Goal: Transaction & Acquisition: Book appointment/travel/reservation

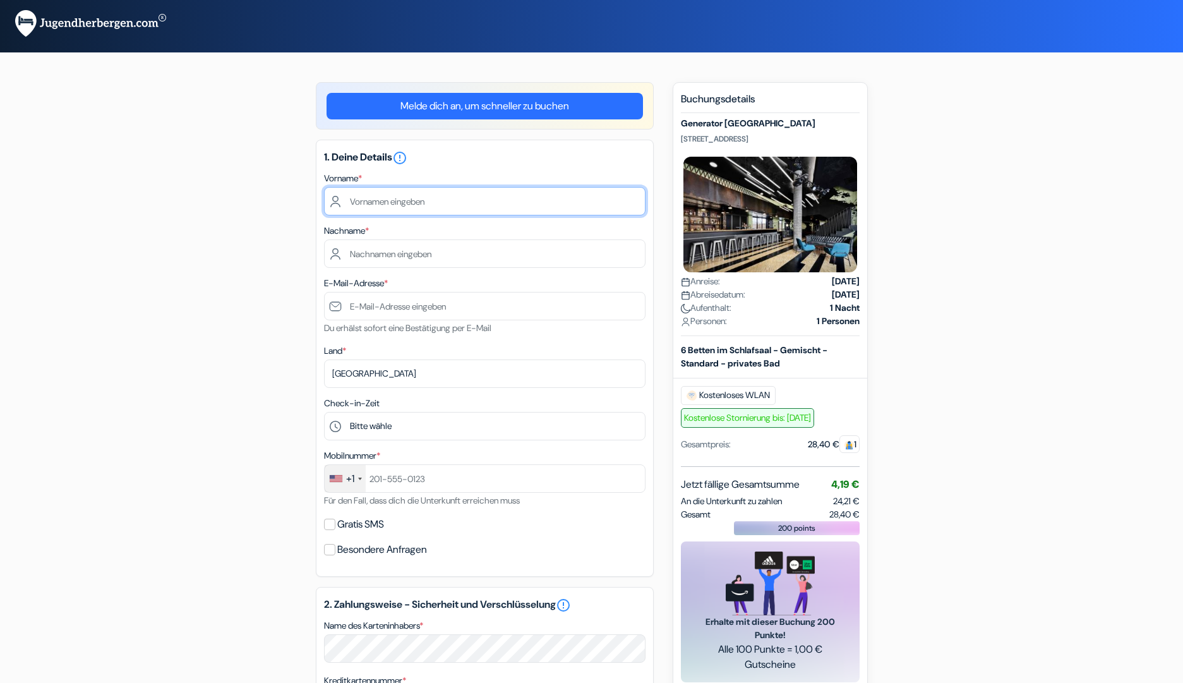
click at [371, 201] on input "text" at bounding box center [484, 201] width 321 height 28
type input "Roland"
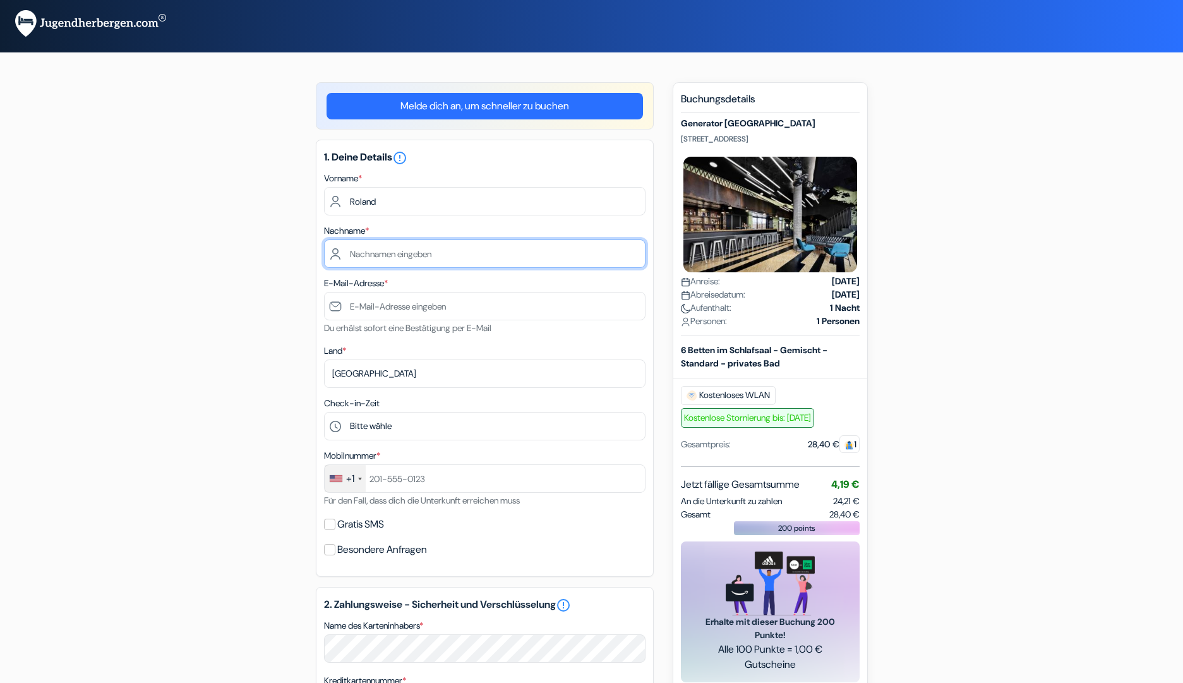
click at [379, 256] on input "text" at bounding box center [484, 253] width 321 height 28
type input "Pircher"
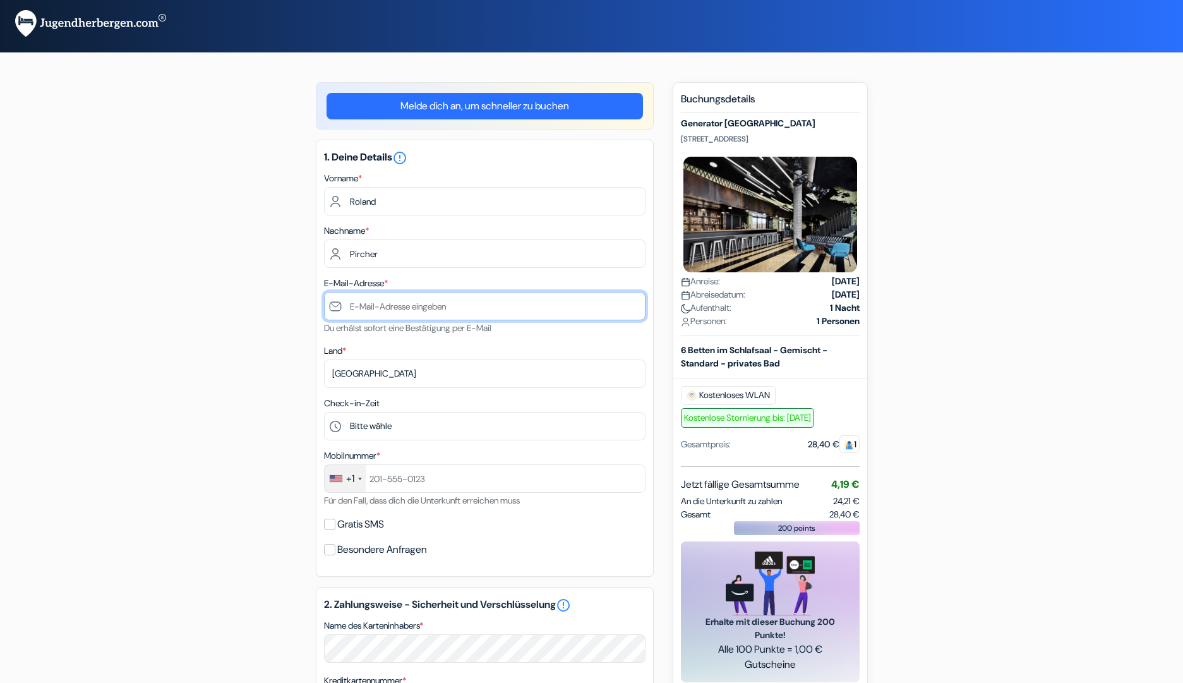
click at [395, 307] on input "text" at bounding box center [484, 306] width 321 height 28
type input "[EMAIL_ADDRESS][DOMAIN_NAME]"
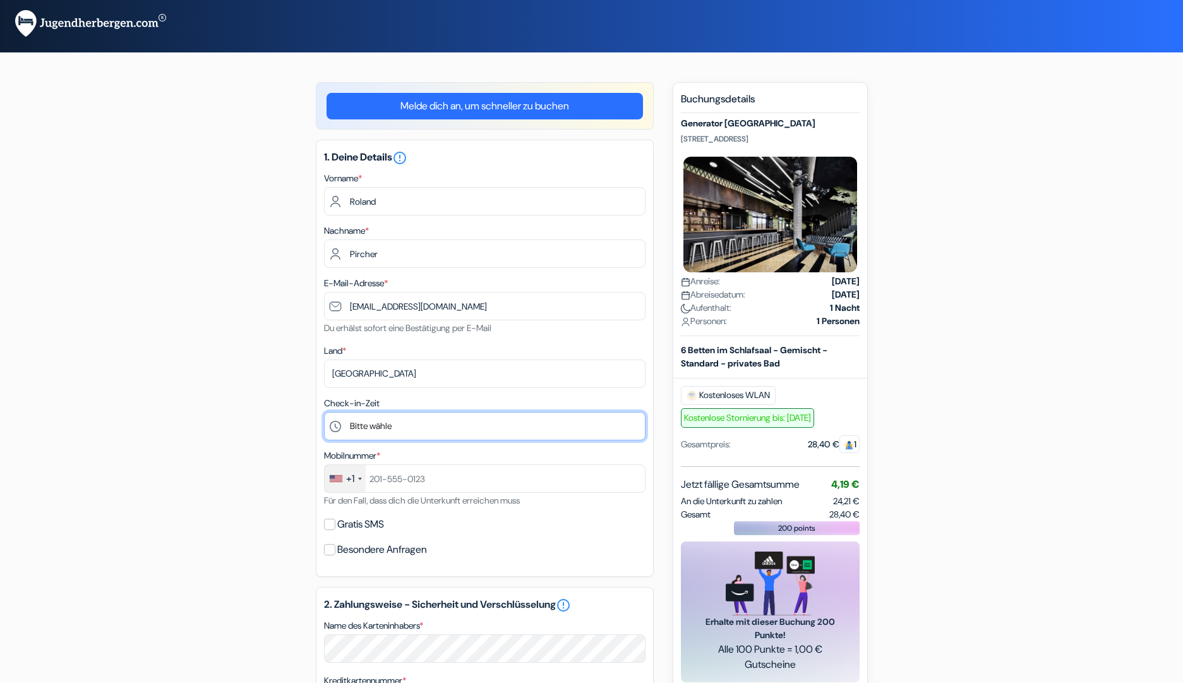
click at [390, 431] on select "Bitte wähle 1:00 2:00 3:00 4:00 5:00 6:00 7:00 8:00 9:00 10:00 11:00 12:00 13:0…" at bounding box center [484, 426] width 321 height 28
select select "22"
click at [359, 478] on div "+1" at bounding box center [345, 478] width 41 height 27
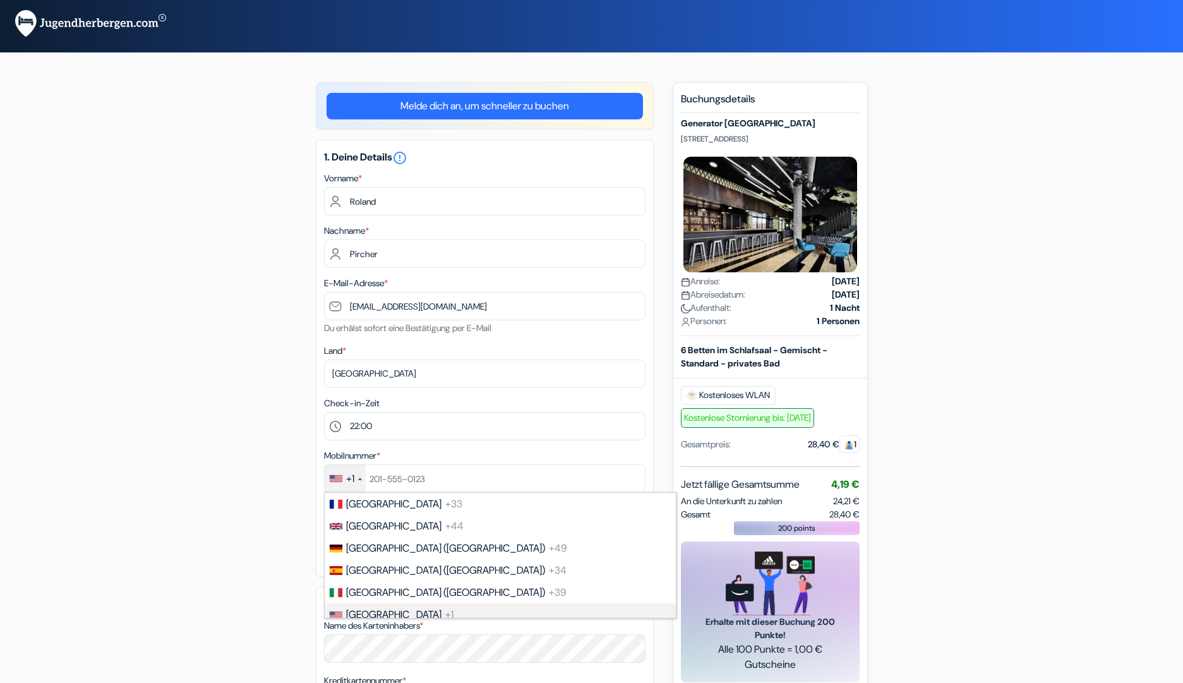
scroll to position [61, 0]
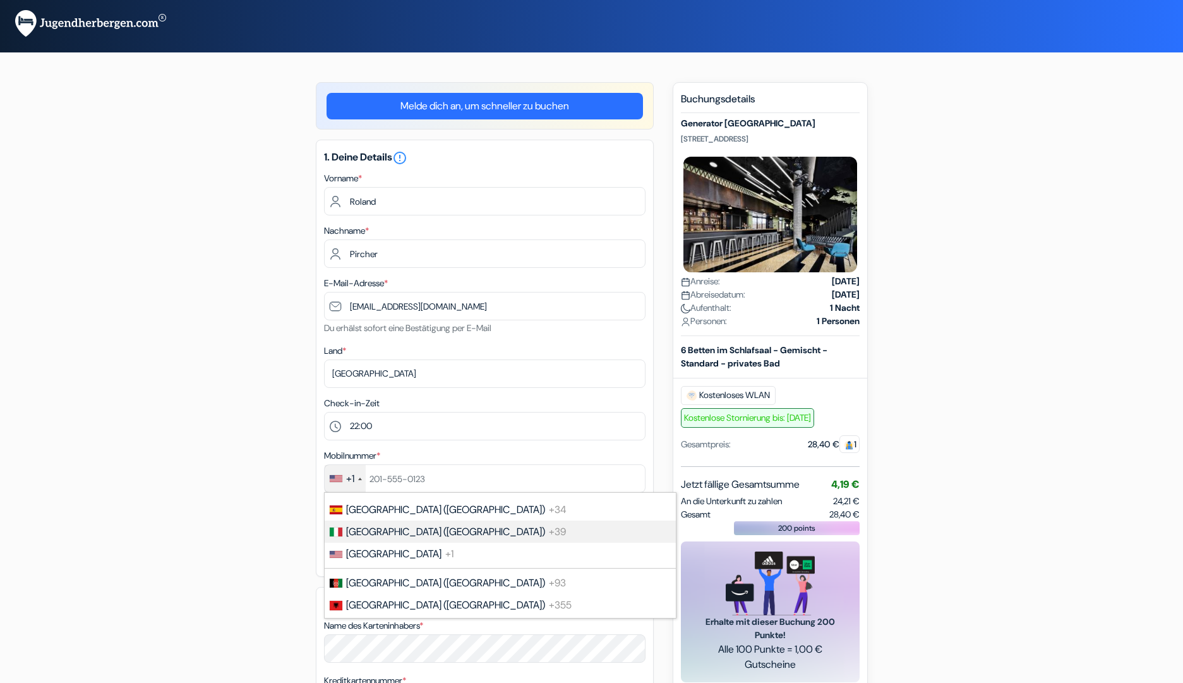
click at [353, 534] on span "[GEOGRAPHIC_DATA] ([GEOGRAPHIC_DATA])" at bounding box center [445, 531] width 199 height 13
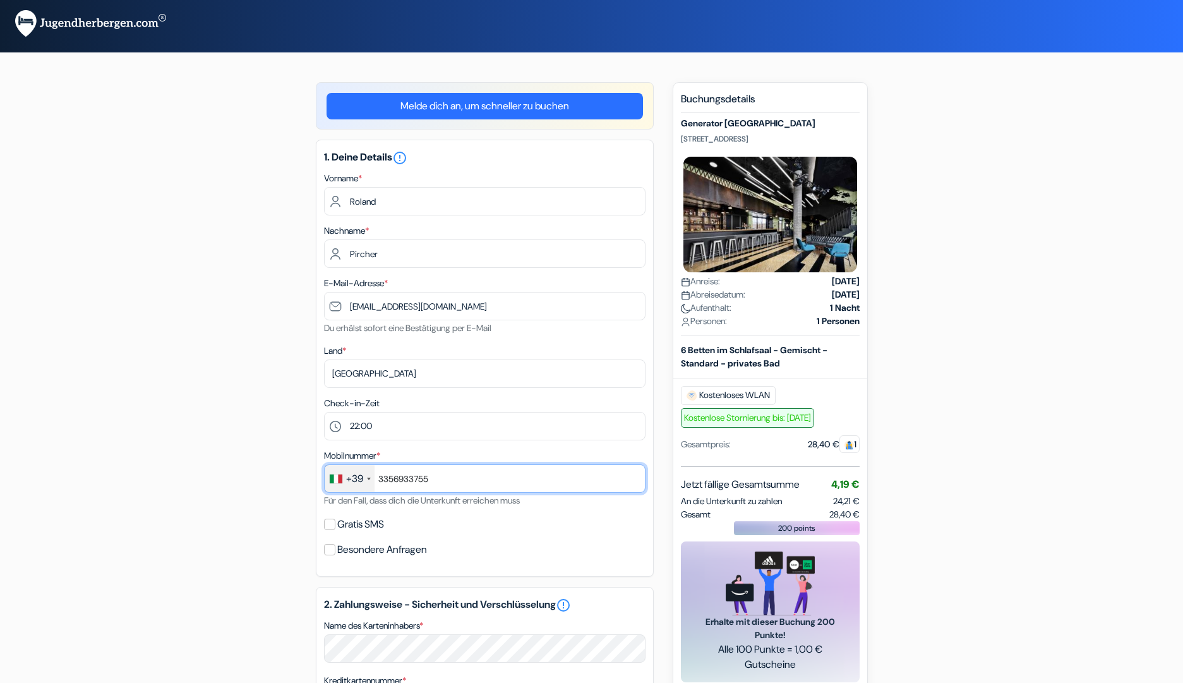
type input "3356933755"
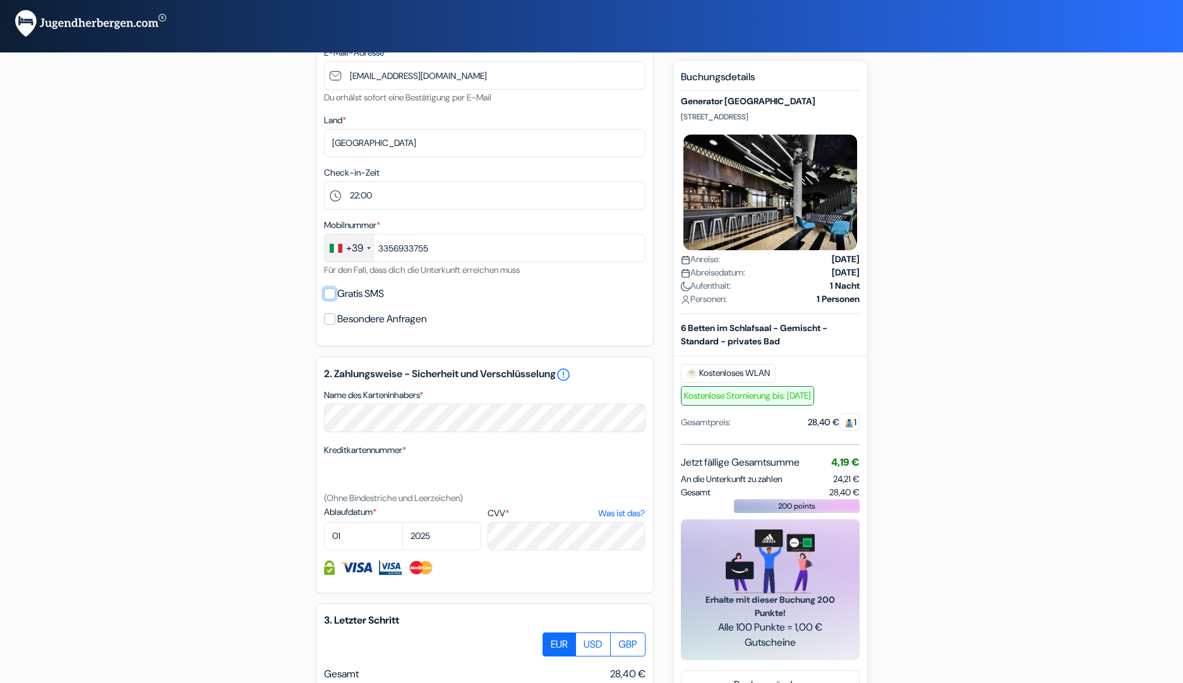
scroll to position [231, 0]
click at [326, 292] on input "Gratis SMS" at bounding box center [329, 292] width 11 height 11
checkbox input "true"
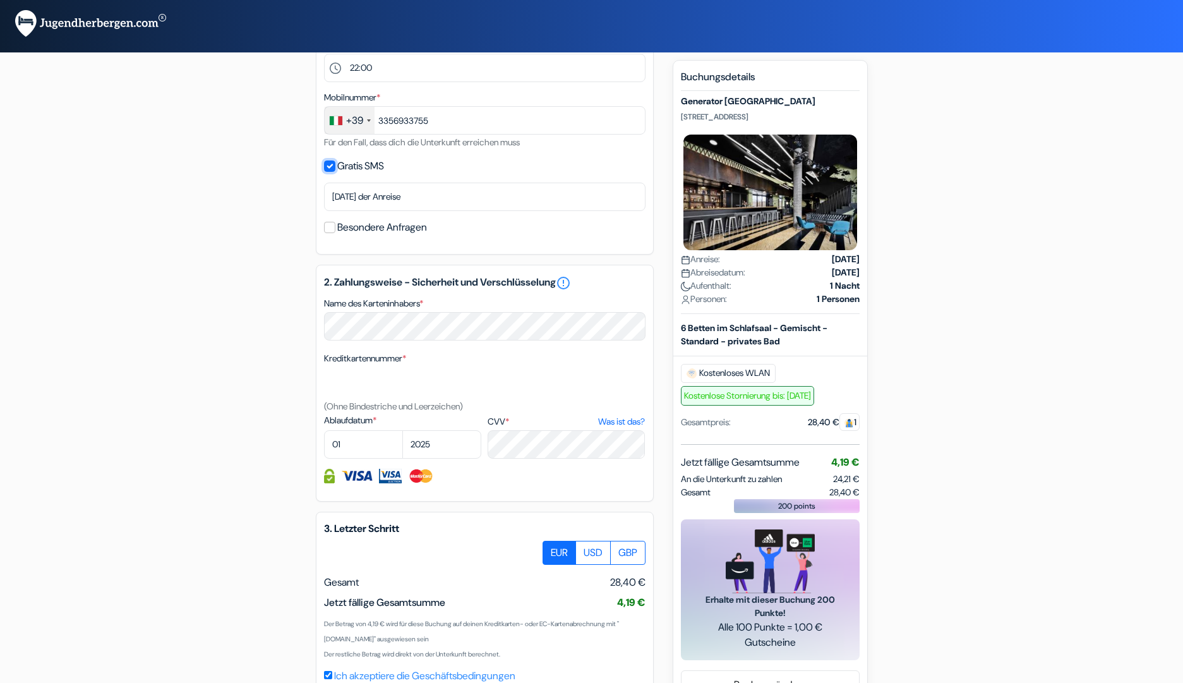
scroll to position [367, 0]
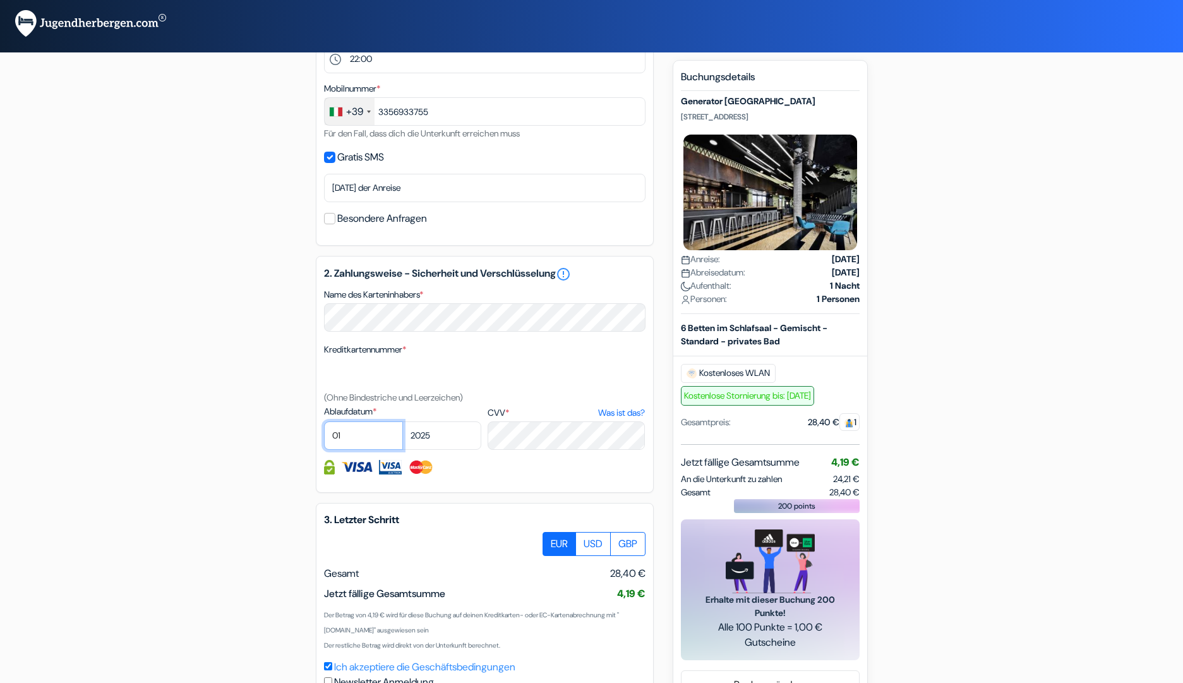
click at [366, 434] on select "01 02 03 04 05 06 07 08 09 10 11 12" at bounding box center [363, 435] width 79 height 28
select select "09"
click at [453, 433] on select "2025 2026 2027 2028 2029 2030 2031 2032 2033 2034 2035 2036 2037 2038 2039 2040…" at bounding box center [441, 435] width 79 height 28
select select "2027"
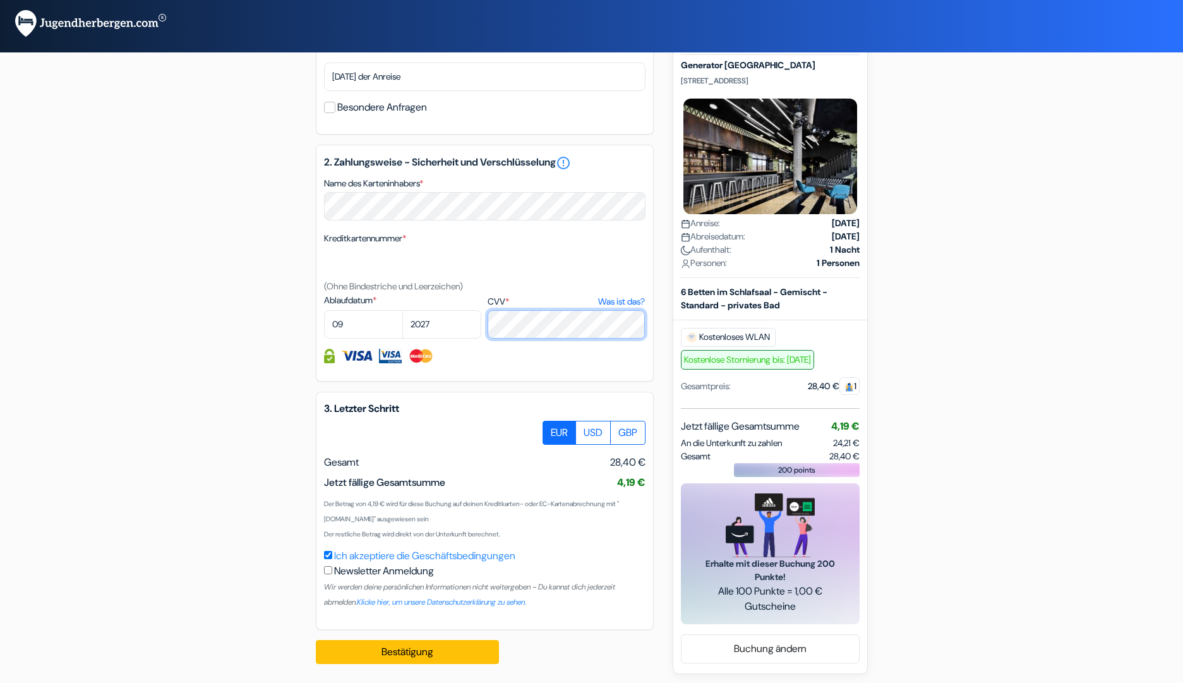
scroll to position [484, 0]
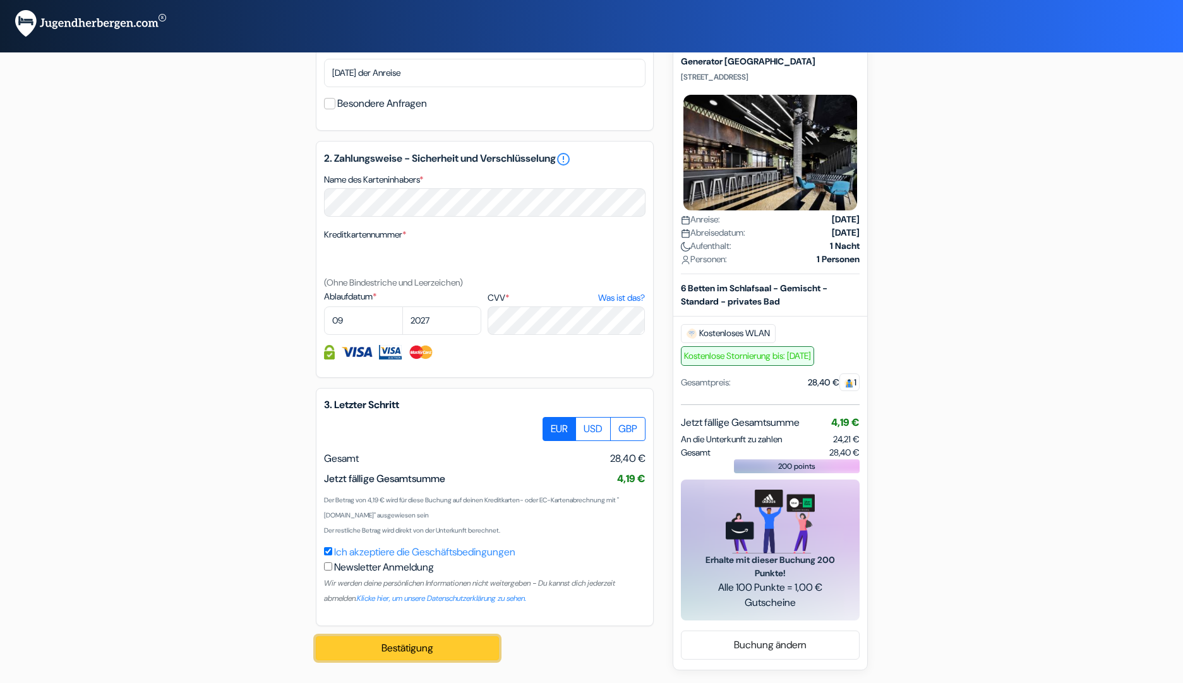
click at [402, 645] on button "Bestätigung Loading..." at bounding box center [407, 648] width 183 height 24
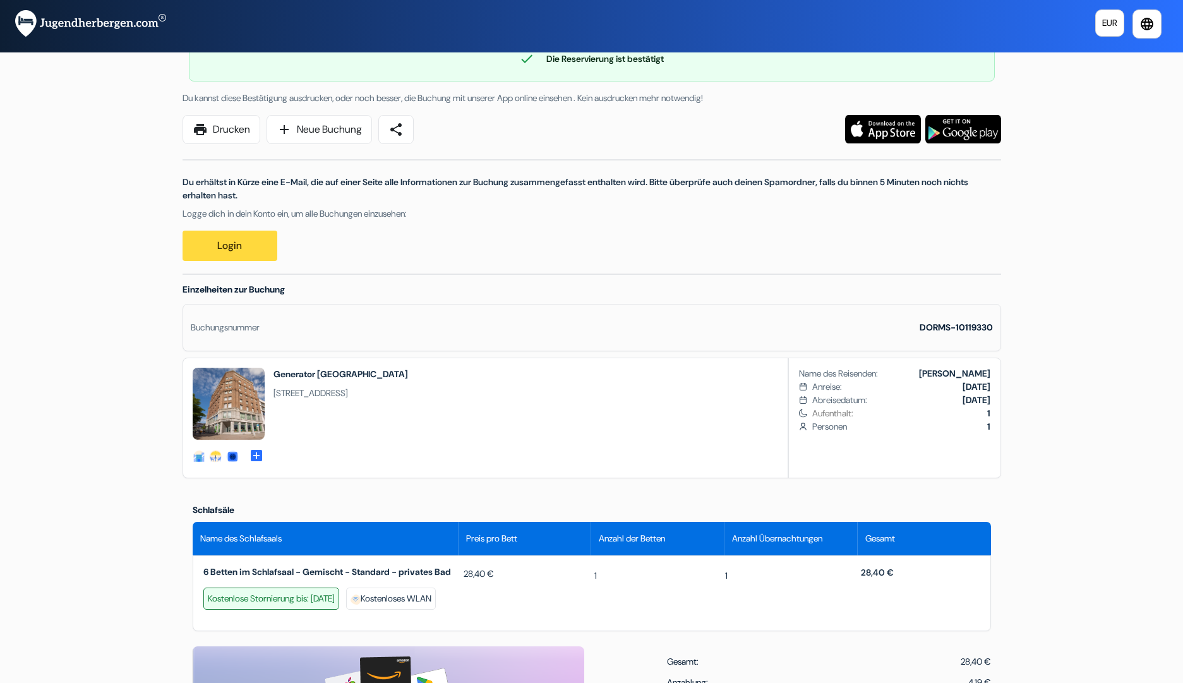
scroll to position [51, 0]
